Goal: Information Seeking & Learning: Learn about a topic

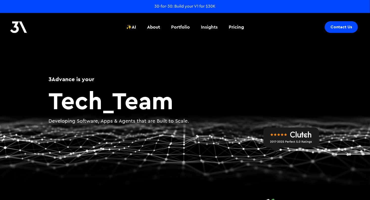
click at [203, 26] on div "Insights" at bounding box center [209, 27] width 17 height 7
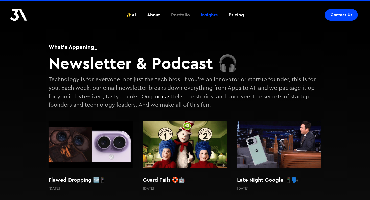
scroll to position [13, 0]
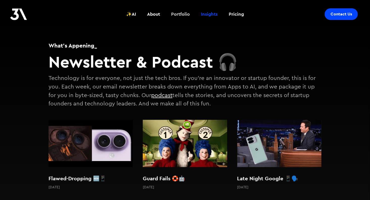
click at [179, 15] on div "Portfolio" at bounding box center [180, 14] width 19 height 7
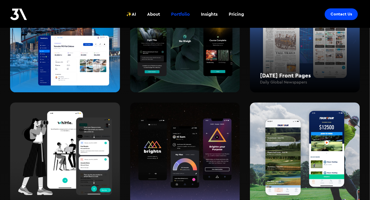
scroll to position [563, 0]
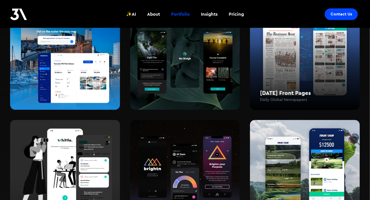
click at [283, 62] on div "Today's Front Pages Daily Global Newspapers" at bounding box center [305, 59] width 110 height 102
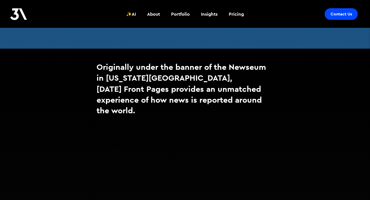
scroll to position [318, 0]
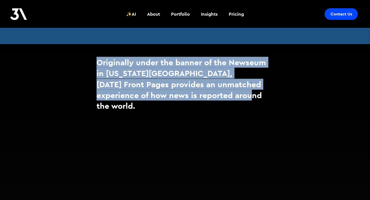
drag, startPoint x: 98, startPoint y: 61, endPoint x: 242, endPoint y: 98, distance: 149.5
click at [242, 98] on h2 "Originally under the banner of the Newseum in Washington DC, Today's Front Page…" at bounding box center [184, 84] width 177 height 55
copy h2 "Originally under the banner of the Newseum in Washington DC, Today's Front Page…"
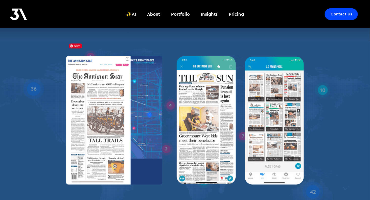
scroll to position [82, 0]
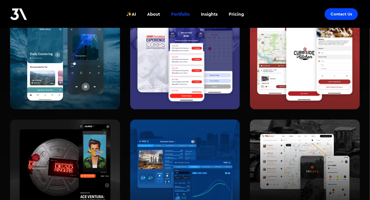
scroll to position [173, 0]
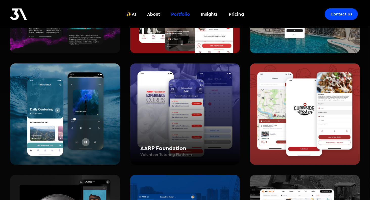
click at [182, 104] on div "AARP Foundation Volunteer Tutoring Platform" at bounding box center [185, 114] width 110 height 102
